Goal: Task Accomplishment & Management: Complete application form

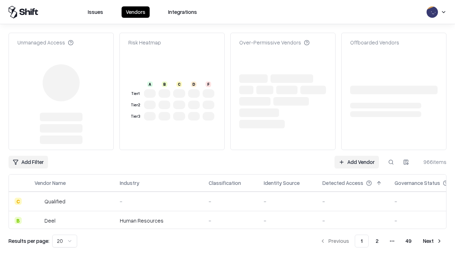
click at [357, 156] on link "Add Vendor" at bounding box center [357, 162] width 44 height 13
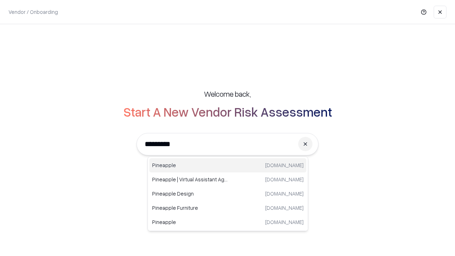
click at [228, 165] on div "Pineapple pineappleenergy.com" at bounding box center [227, 165] width 157 height 14
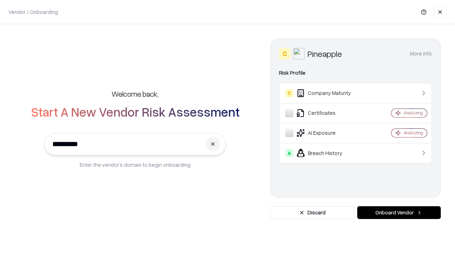
type input "*********"
click at [399, 213] on button "Onboard Vendor" at bounding box center [399, 212] width 84 height 13
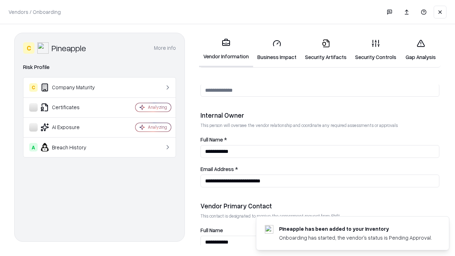
scroll to position [368, 0]
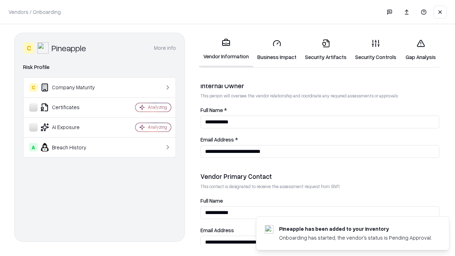
click at [277, 50] on link "Business Impact" at bounding box center [277, 49] width 48 height 33
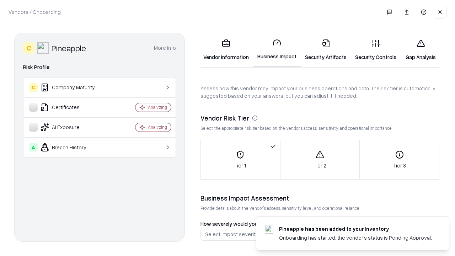
click at [326, 50] on link "Security Artifacts" at bounding box center [326, 49] width 50 height 33
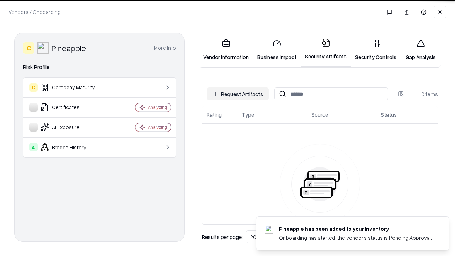
click at [238, 94] on button "Request Artifacts" at bounding box center [238, 93] width 62 height 13
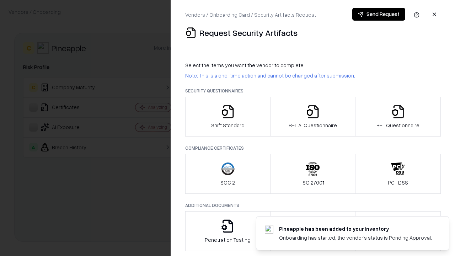
click at [228, 117] on icon "button" at bounding box center [228, 112] width 14 height 14
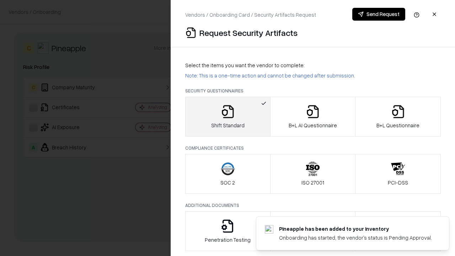
click at [379, 14] on button "Send Request" at bounding box center [378, 14] width 53 height 13
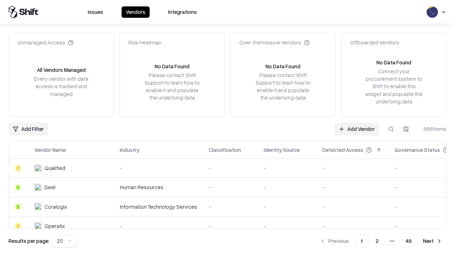
click at [391, 129] on button at bounding box center [391, 129] width 13 height 13
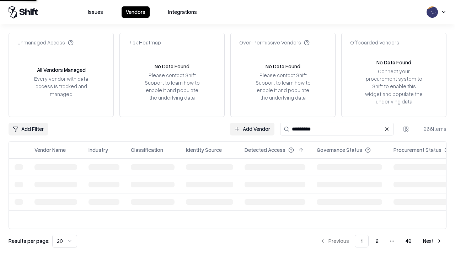
type input "*********"
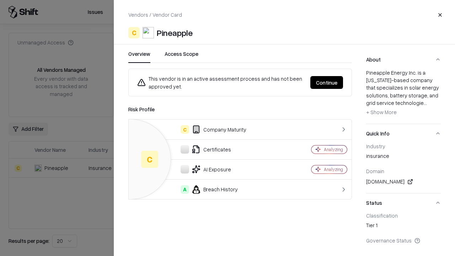
click at [327, 83] on button "Continue" at bounding box center [327, 82] width 33 height 13
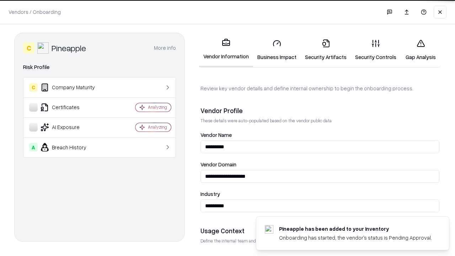
click at [326, 50] on link "Security Artifacts" at bounding box center [326, 49] width 50 height 33
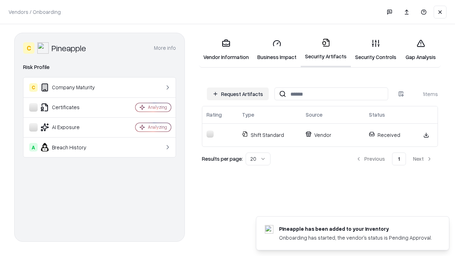
click at [376, 50] on link "Security Controls" at bounding box center [376, 49] width 50 height 33
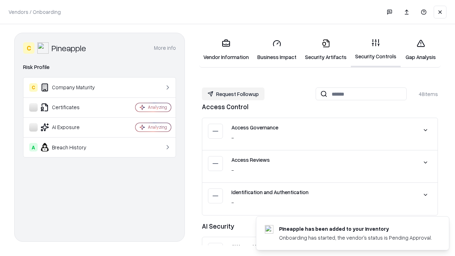
click at [233, 94] on button "Request Followup" at bounding box center [233, 93] width 63 height 13
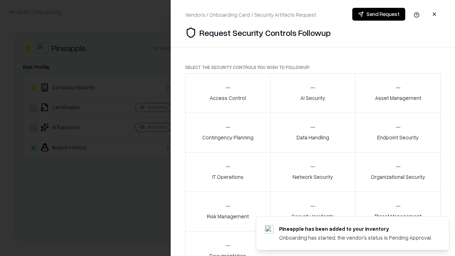
click at [228, 93] on div "Access Control" at bounding box center [228, 92] width 36 height 17
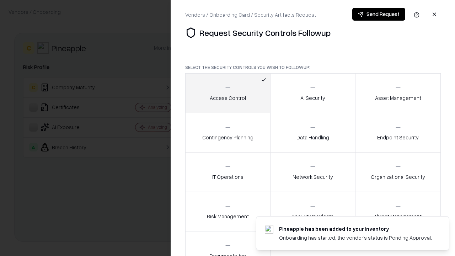
click at [379, 14] on button "Send Request" at bounding box center [378, 14] width 53 height 13
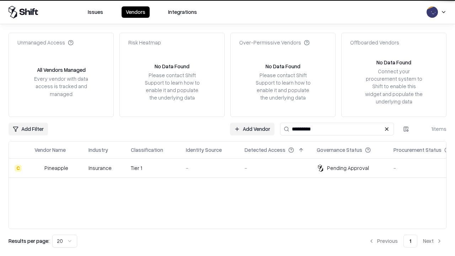
type input "*********"
click at [232, 168] on div "-" at bounding box center [209, 167] width 47 height 7
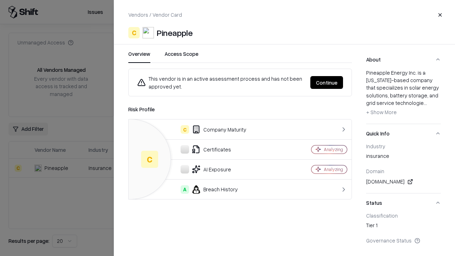
click at [327, 83] on button "Continue" at bounding box center [327, 82] width 33 height 13
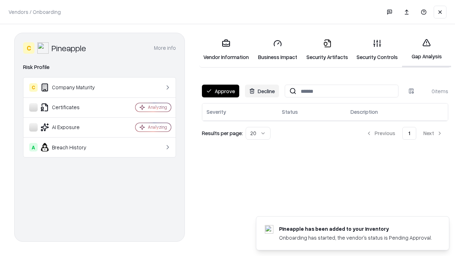
click at [221, 91] on button "Approve" at bounding box center [220, 91] width 37 height 13
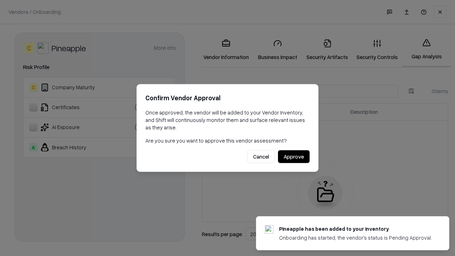
click at [294, 157] on button "Approve" at bounding box center [294, 156] width 32 height 13
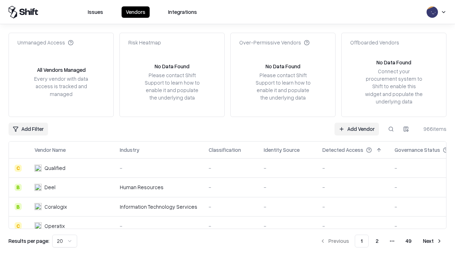
type input "*********"
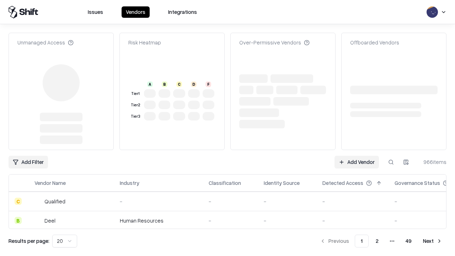
click at [357, 156] on link "Add Vendor" at bounding box center [357, 162] width 44 height 13
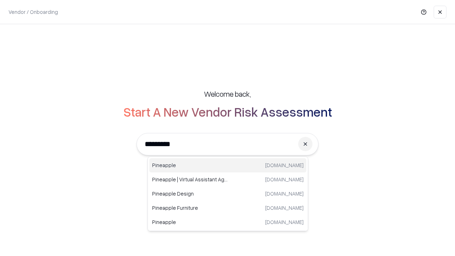
click at [228, 165] on div "Pineapple [DOMAIN_NAME]" at bounding box center [227, 165] width 157 height 14
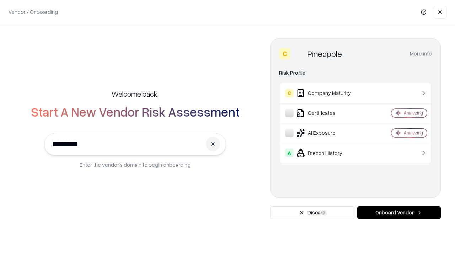
type input "*********"
click at [399, 213] on button "Onboard Vendor" at bounding box center [399, 212] width 84 height 13
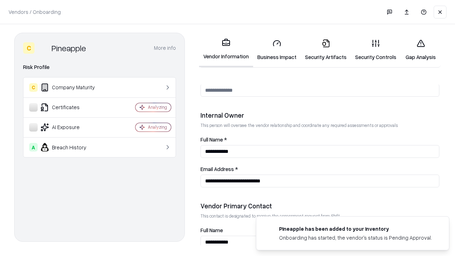
scroll to position [368, 0]
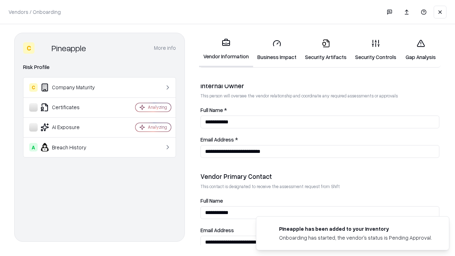
click at [421, 50] on link "Gap Analysis" at bounding box center [421, 49] width 40 height 33
